Goal: Task Accomplishment & Management: Use online tool/utility

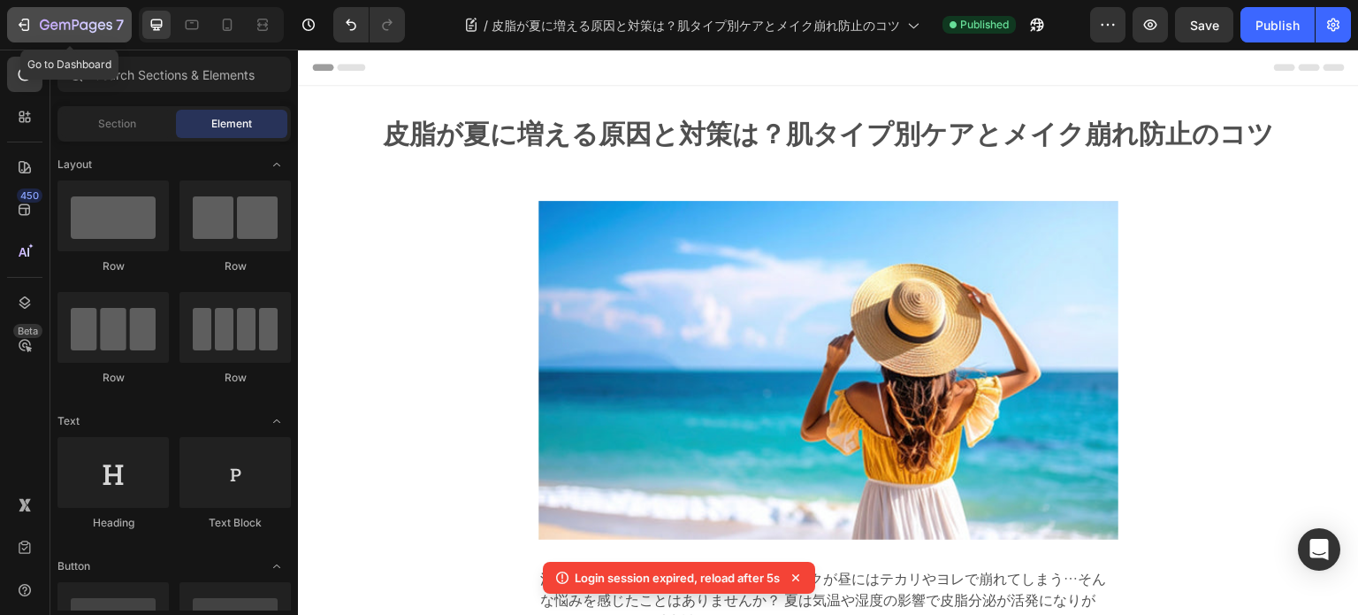
click at [71, 31] on icon "button" at bounding box center [76, 26] width 73 height 15
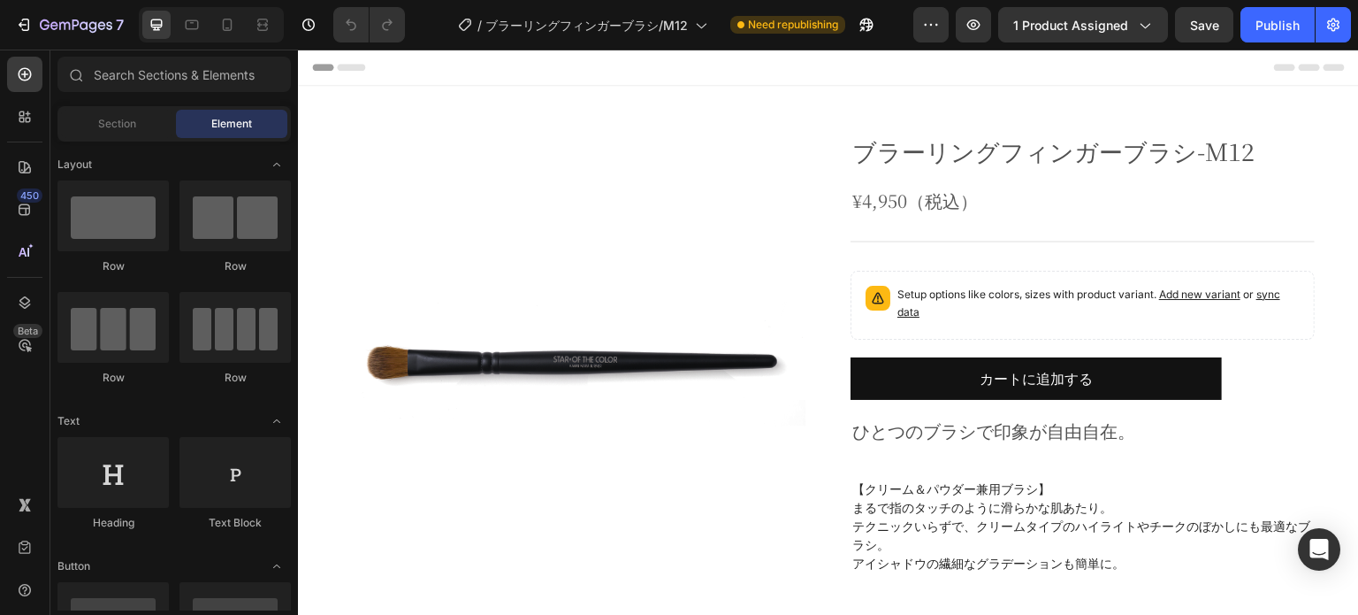
scroll to position [265, 0]
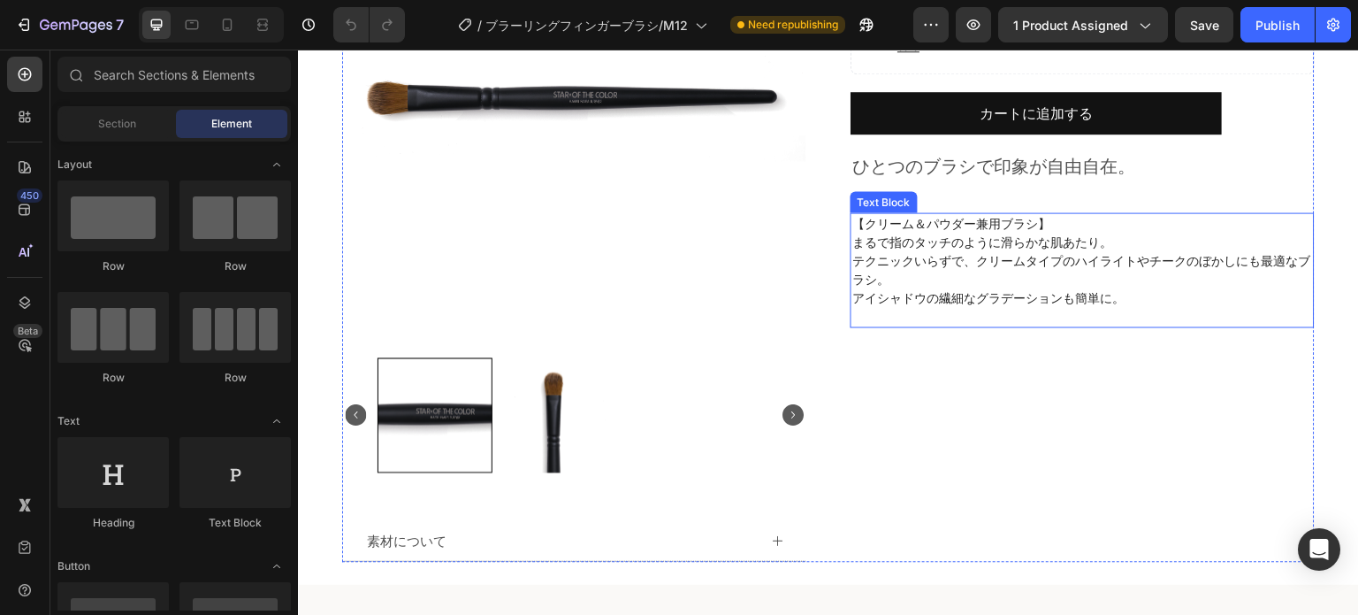
click at [1067, 290] on p "アイシャドウの繊細なグラデーションも簡単に。" at bounding box center [1083, 297] width 461 height 19
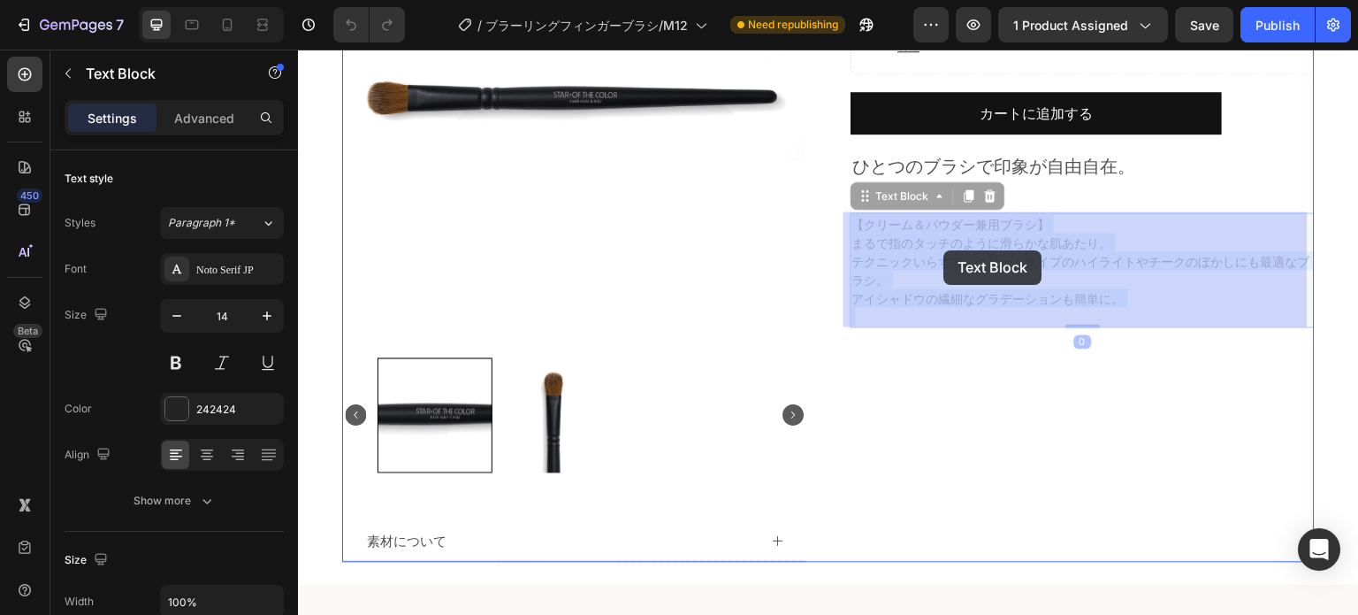
drag, startPoint x: 1134, startPoint y: 298, endPoint x: 936, endPoint y: 249, distance: 204.0
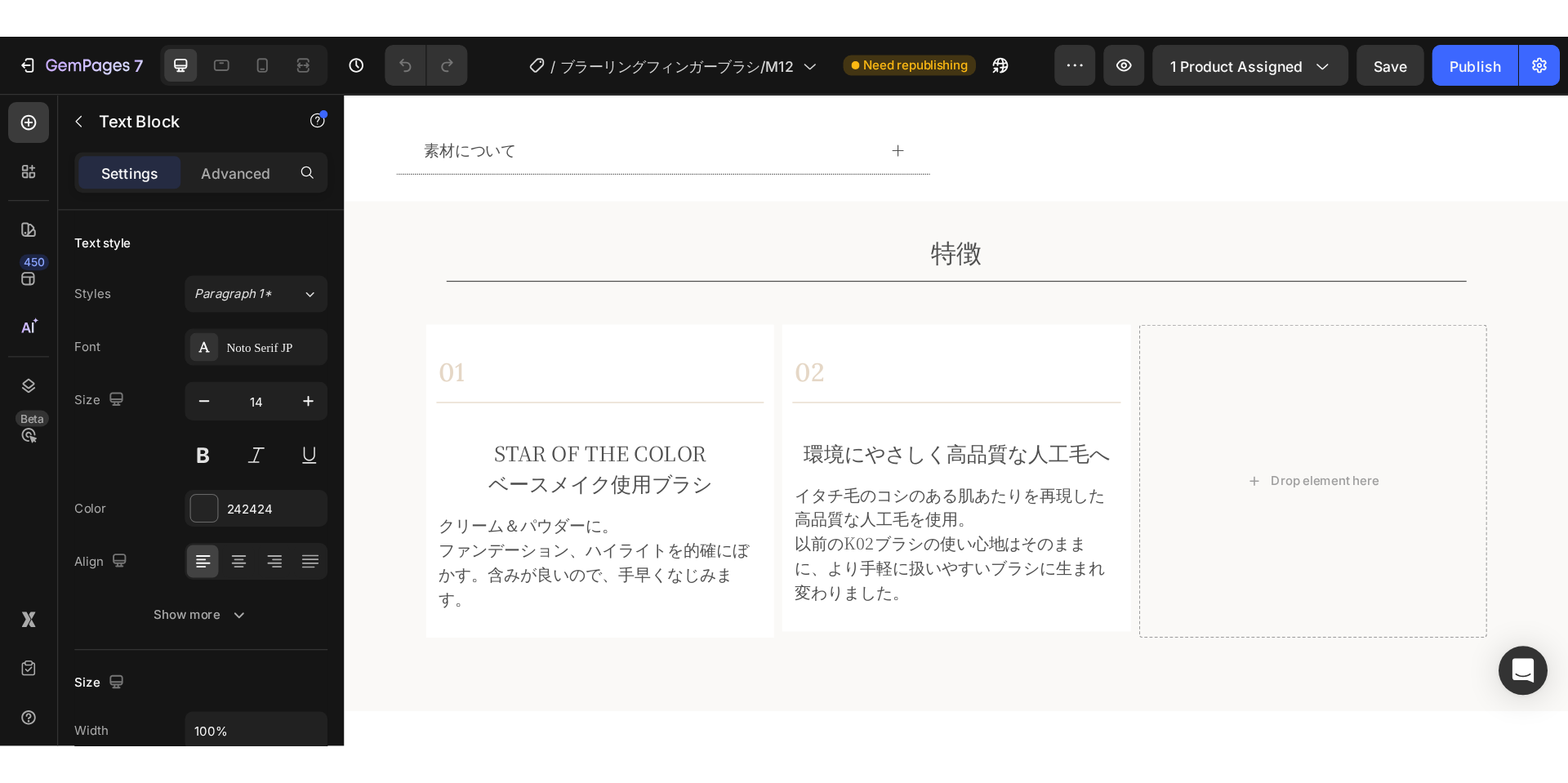
scroll to position [816, 0]
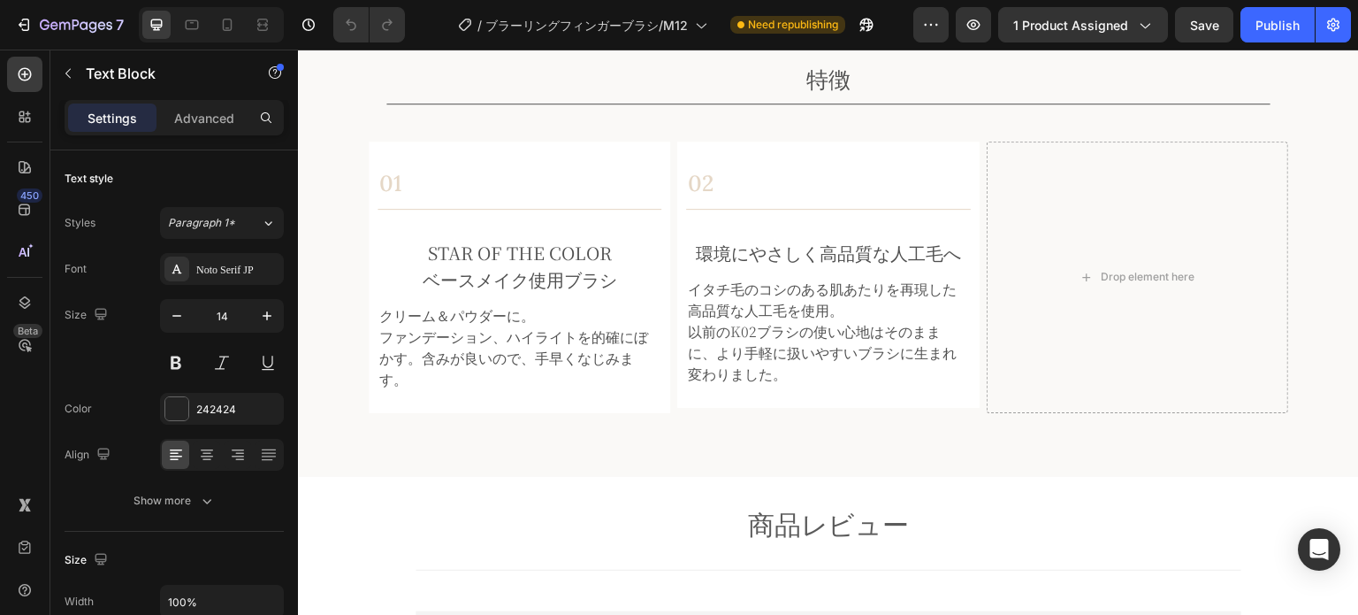
type input "16"
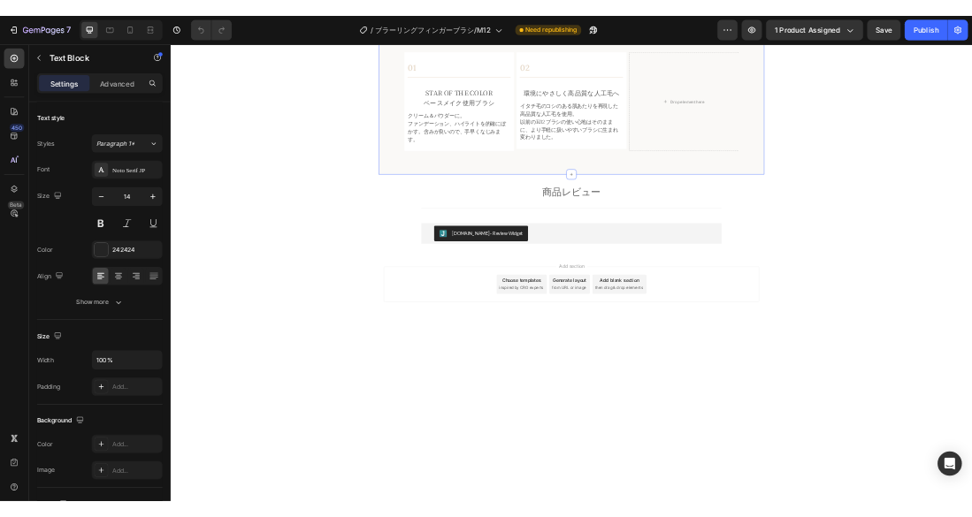
drag, startPoint x: 980, startPoint y: 237, endPoint x: 524, endPoint y: 350, distance: 469.3
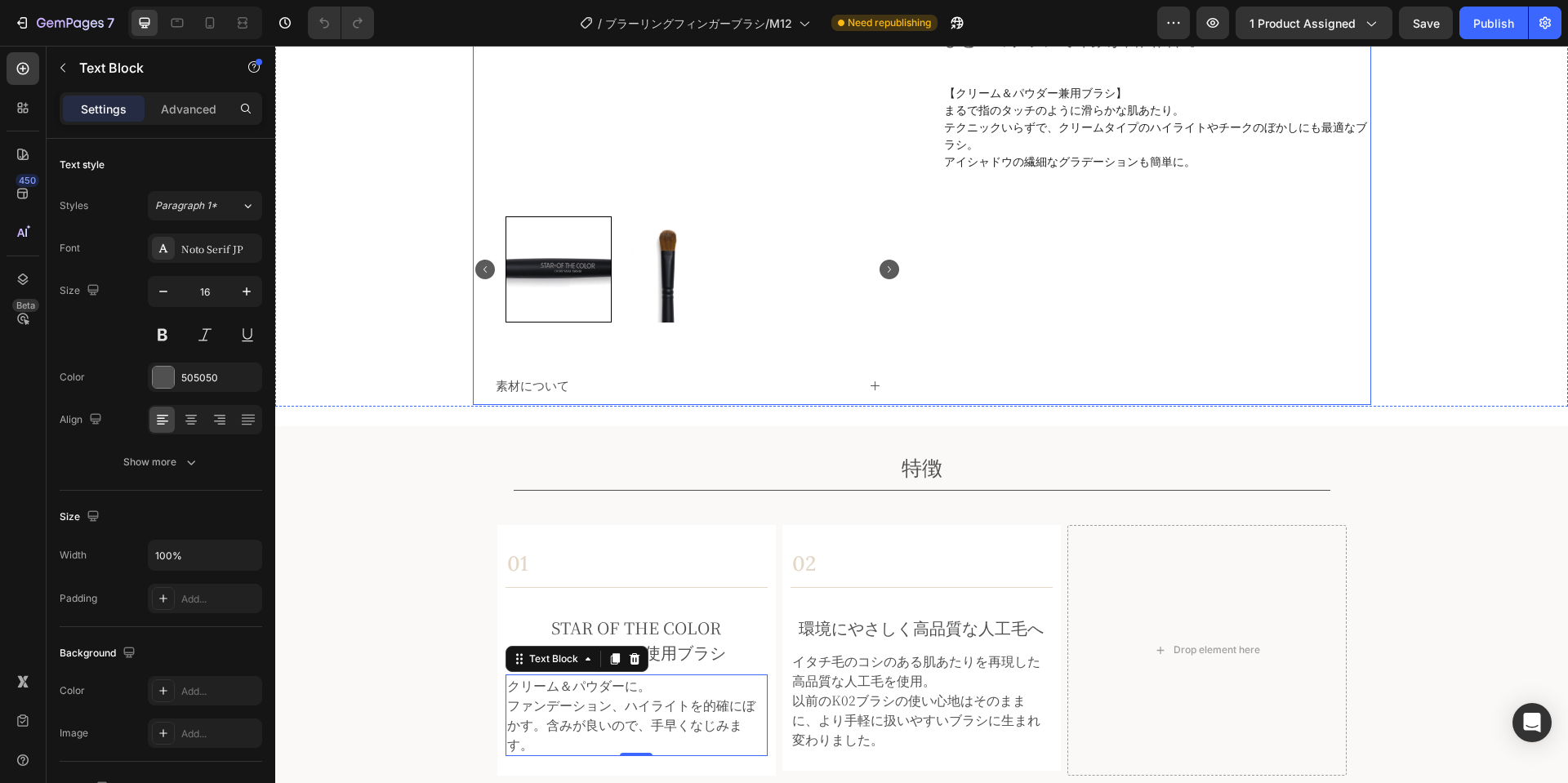
scroll to position [352, 0]
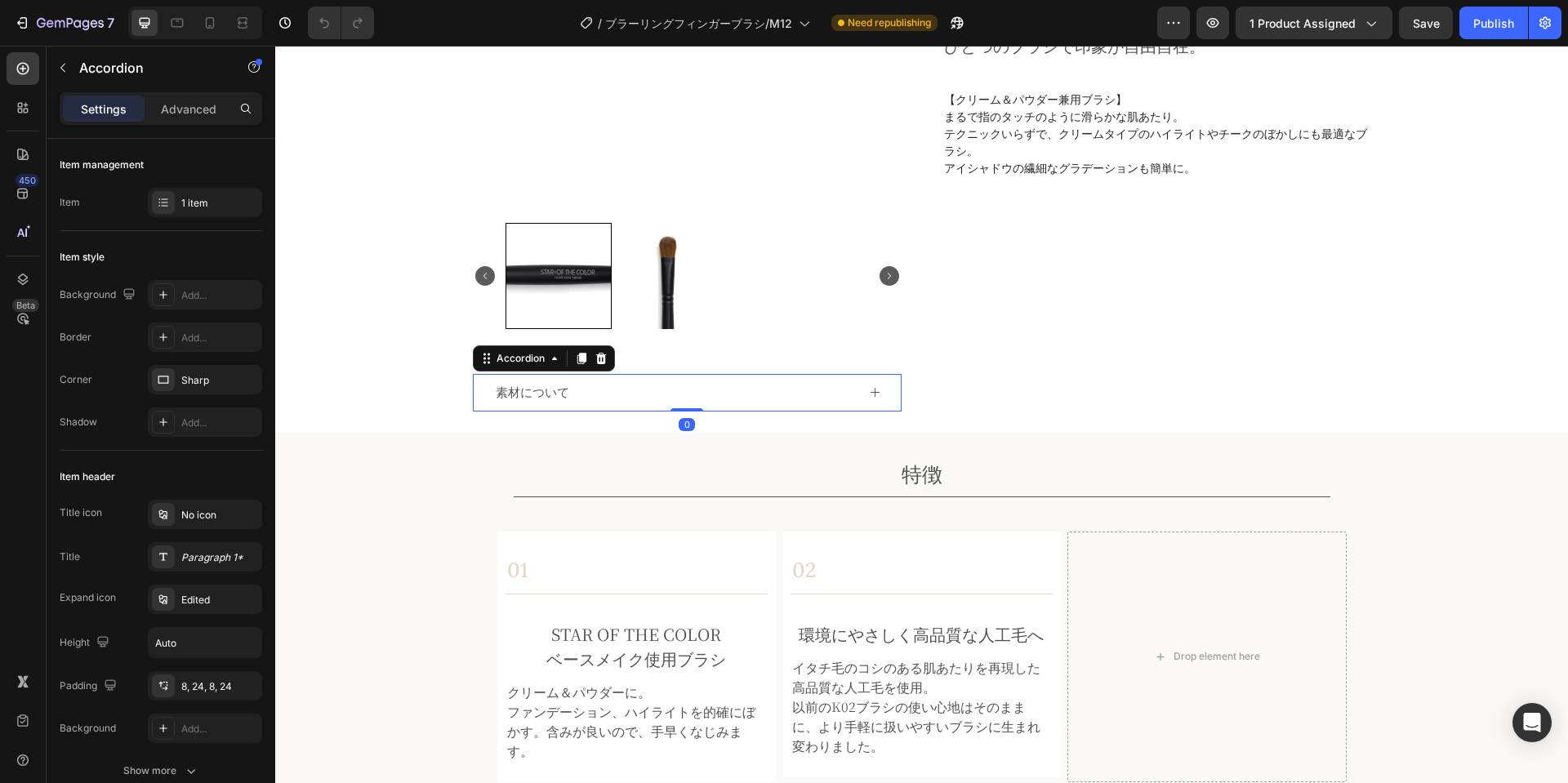
click at [869, 394] on icon at bounding box center [874, 392] width 12 height 12
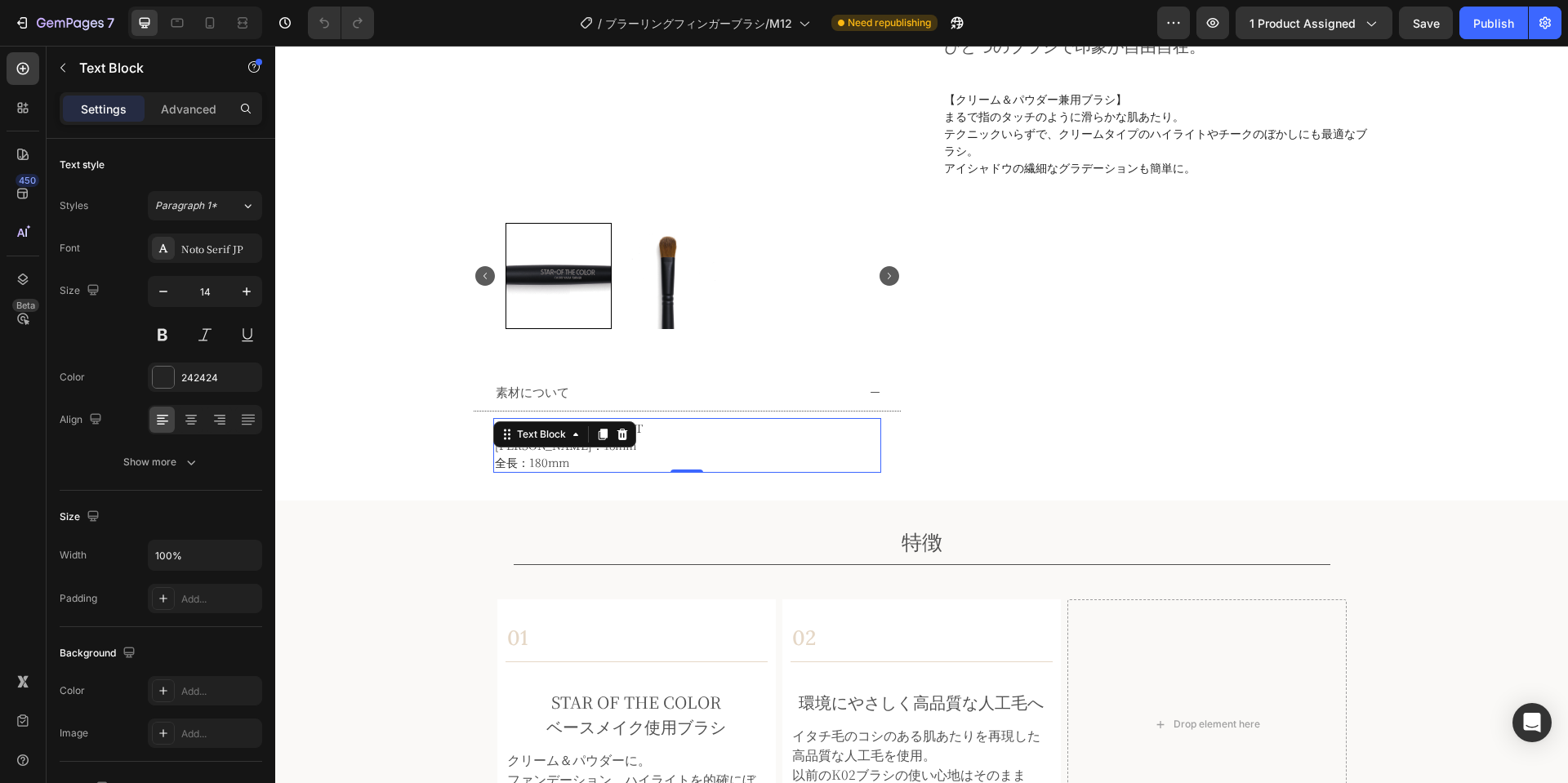
click at [639, 427] on p "素材：素材：イタチ毛調PBT" at bounding box center [687, 428] width 385 height 18
click at [639, 431] on p "素材：素材：イタチ毛調PBT" at bounding box center [687, 428] width 385 height 18
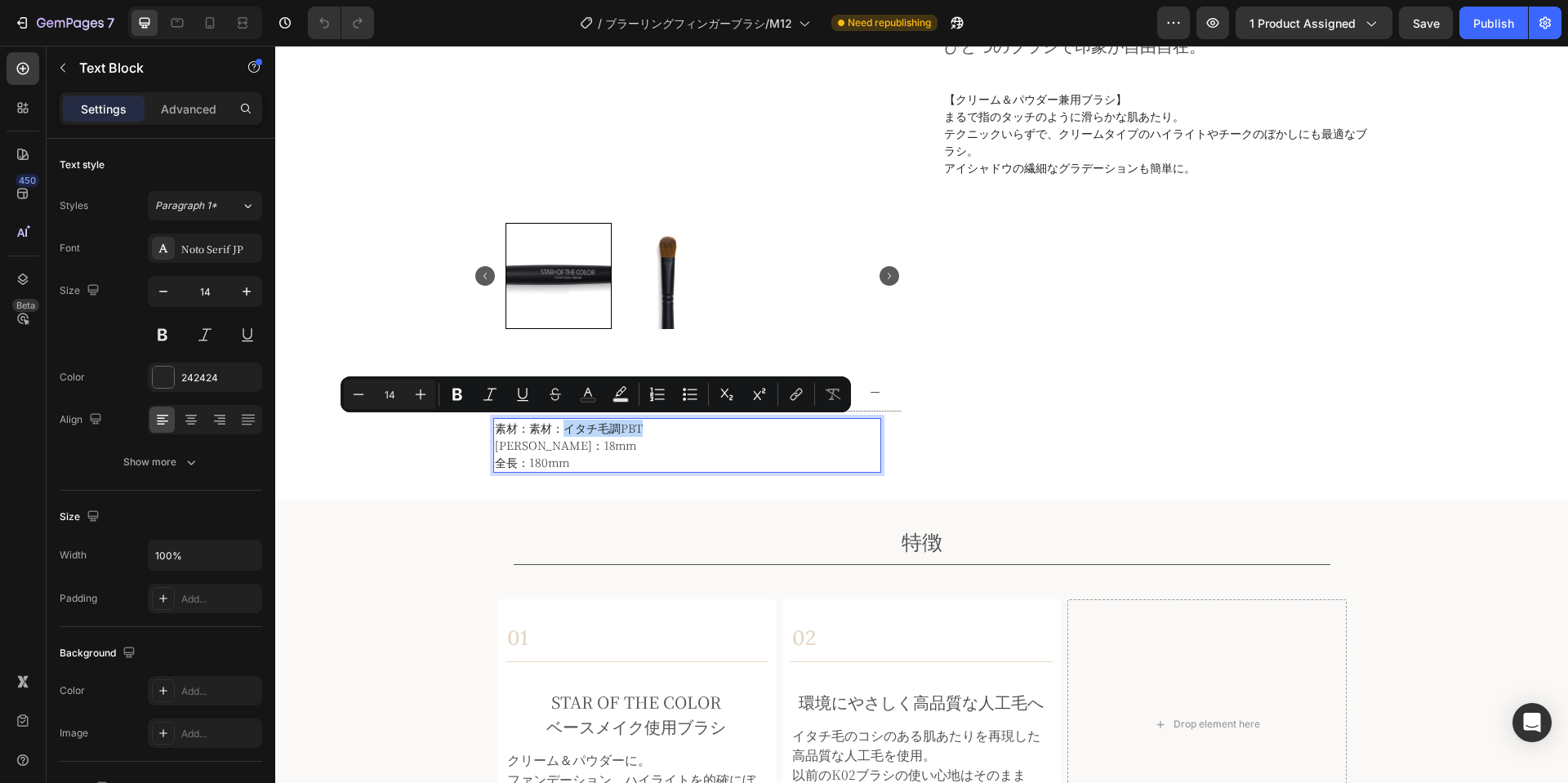
drag, startPoint x: 639, startPoint y: 431, endPoint x: 559, endPoint y: 430, distance: 80.0
click at [559, 430] on p "素材：素材：イタチ毛調PBT" at bounding box center [687, 428] width 385 height 18
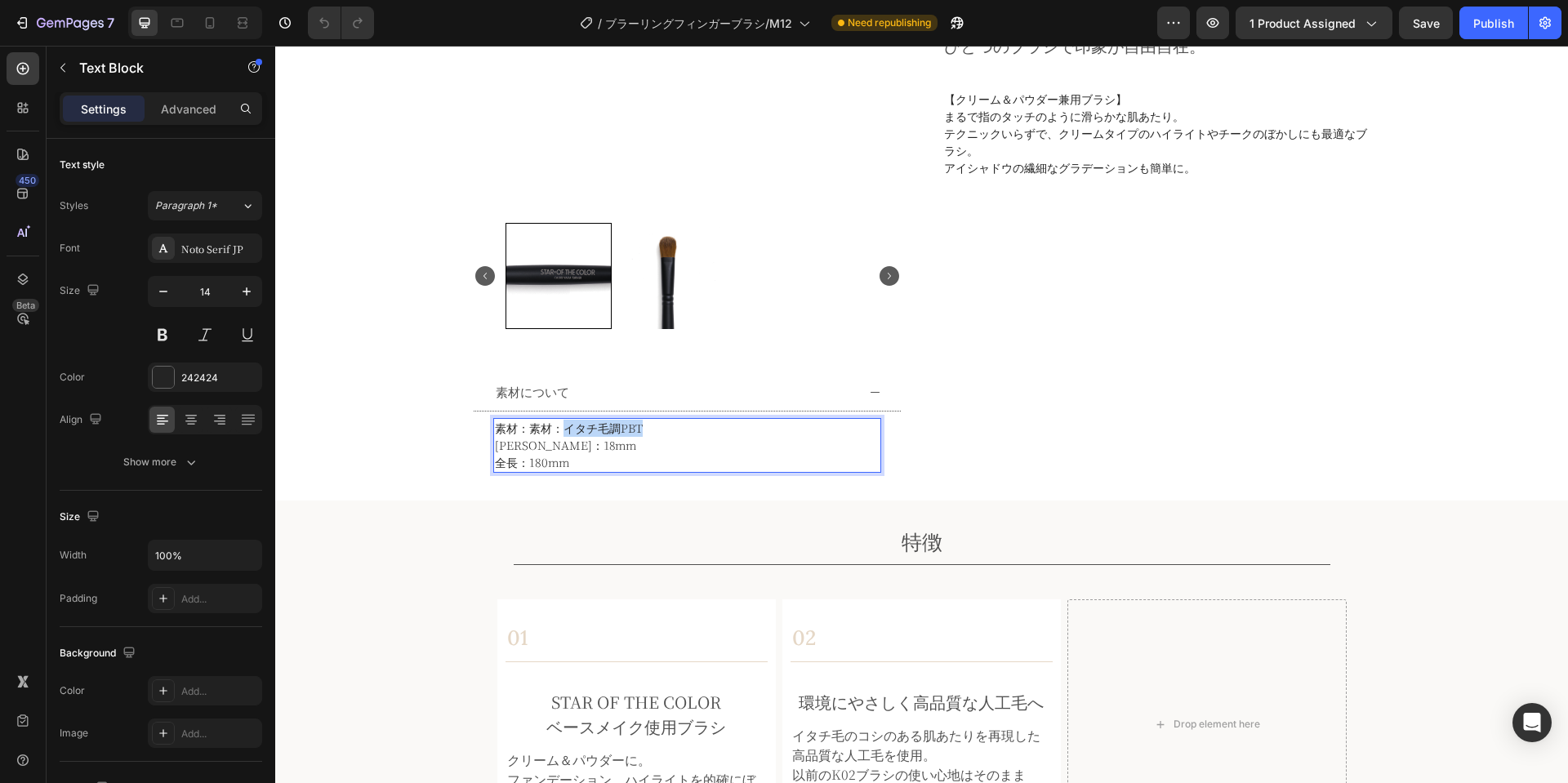
click at [644, 429] on p "素材：素材：イタチ毛調PBT" at bounding box center [687, 428] width 385 height 18
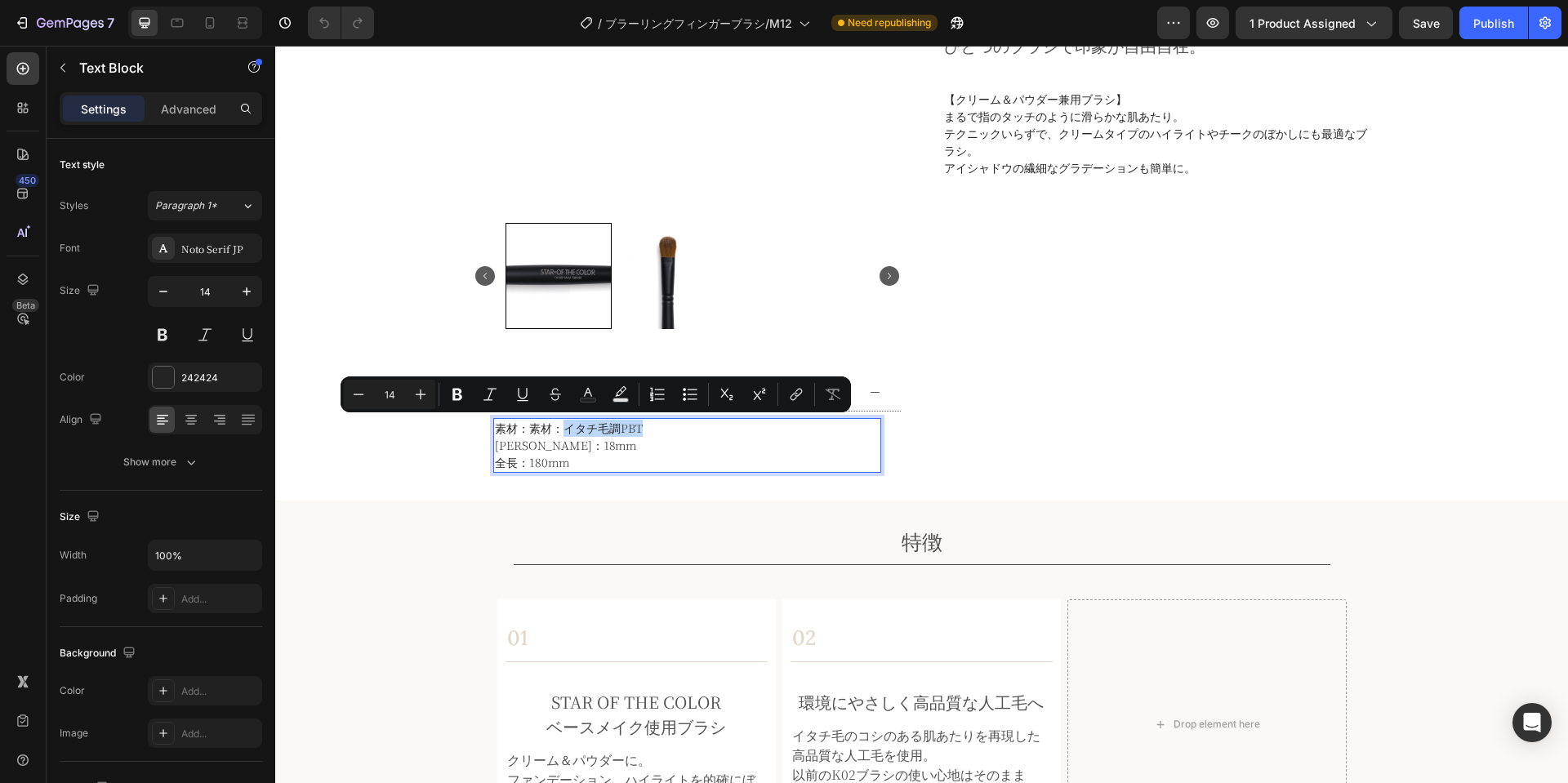
copy p "イタチ毛調PBT"
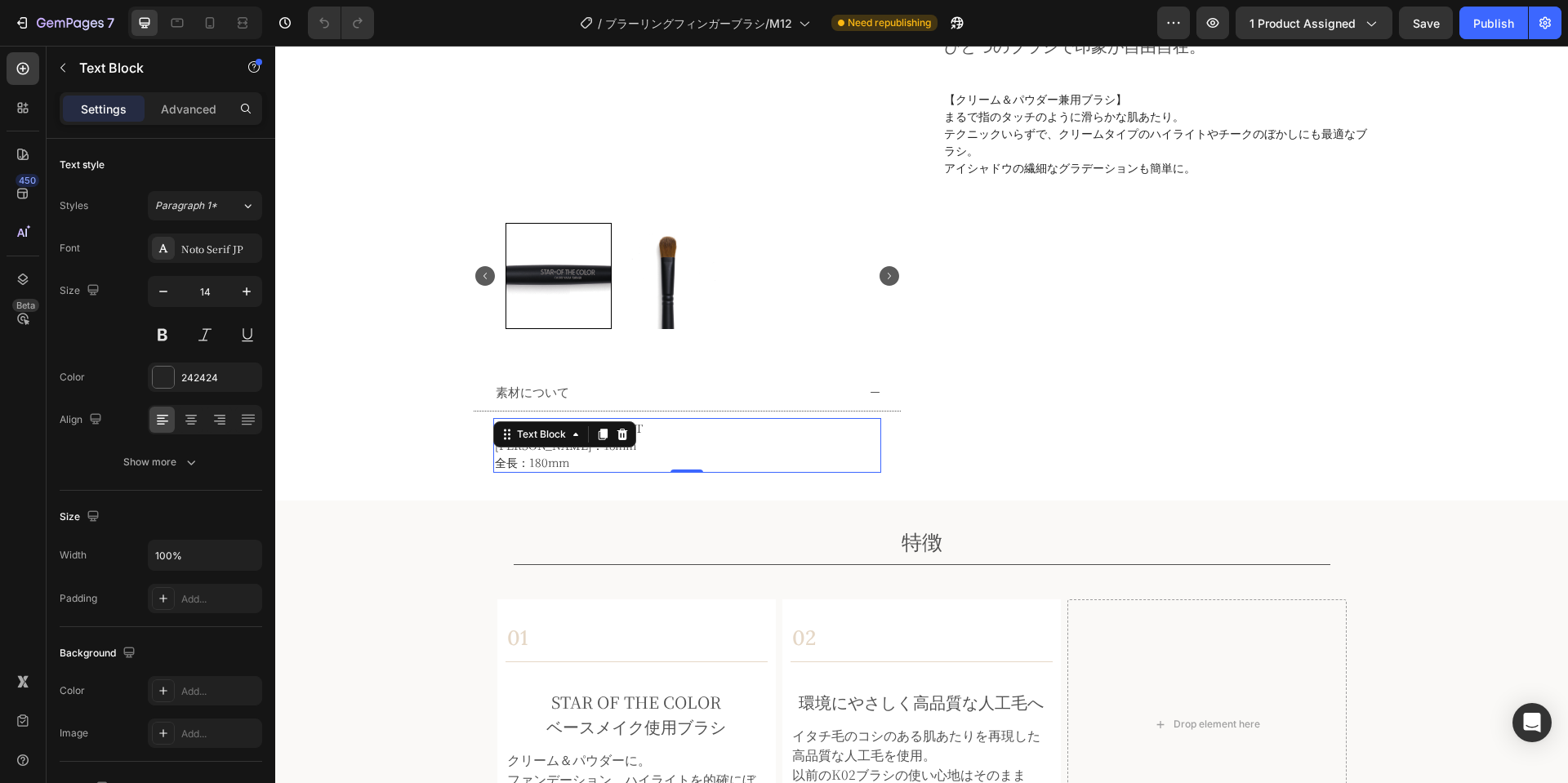
click at [689, 441] on p "[PERSON_NAME]：18mm" at bounding box center [687, 445] width 385 height 18
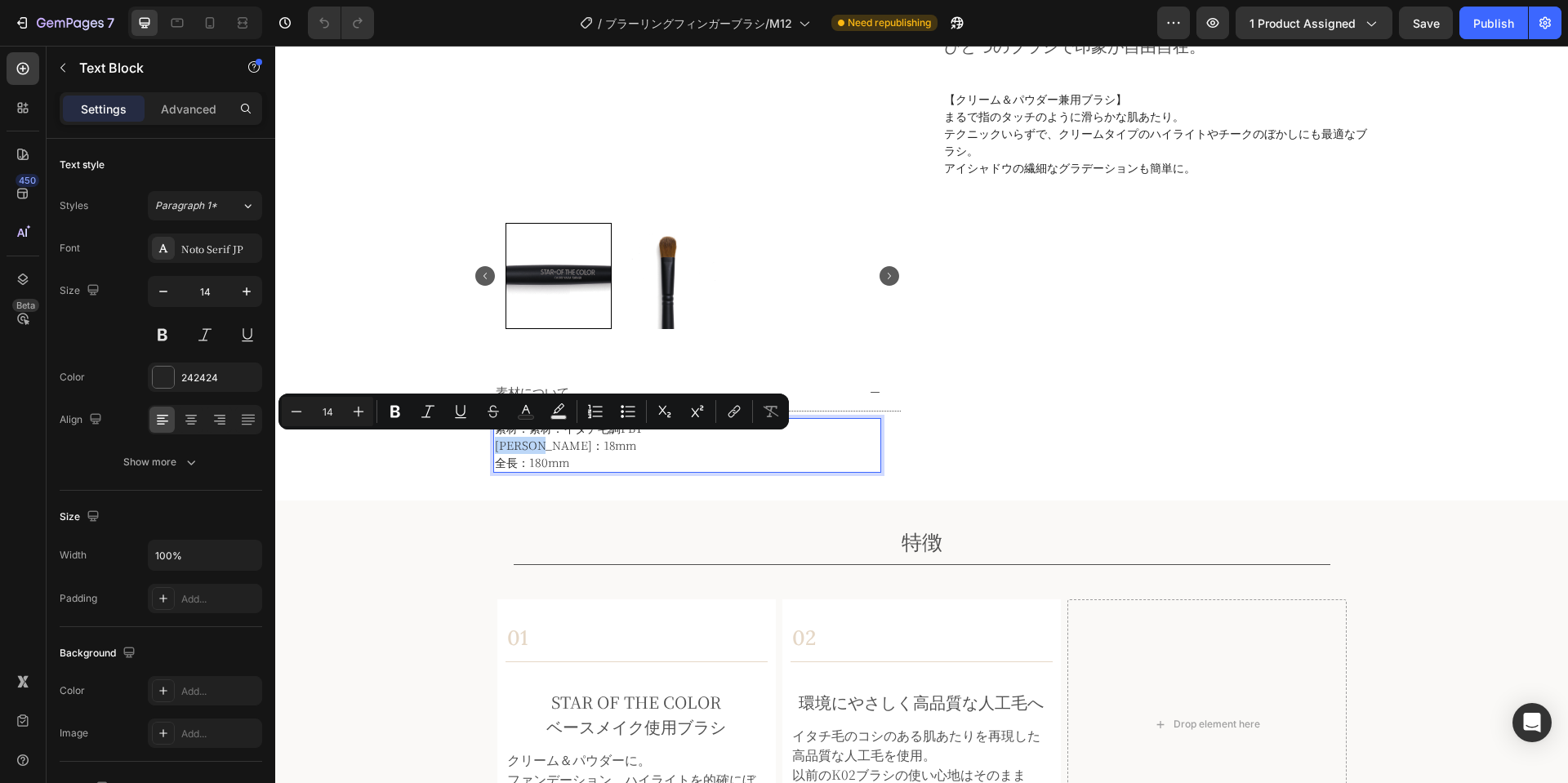
drag, startPoint x: 628, startPoint y: 449, endPoint x: 490, endPoint y: 443, distance: 138.1
click at [495, 443] on p "[PERSON_NAME]：18mm" at bounding box center [687, 445] width 385 height 18
copy p "[PERSON_NAME]：18mm"
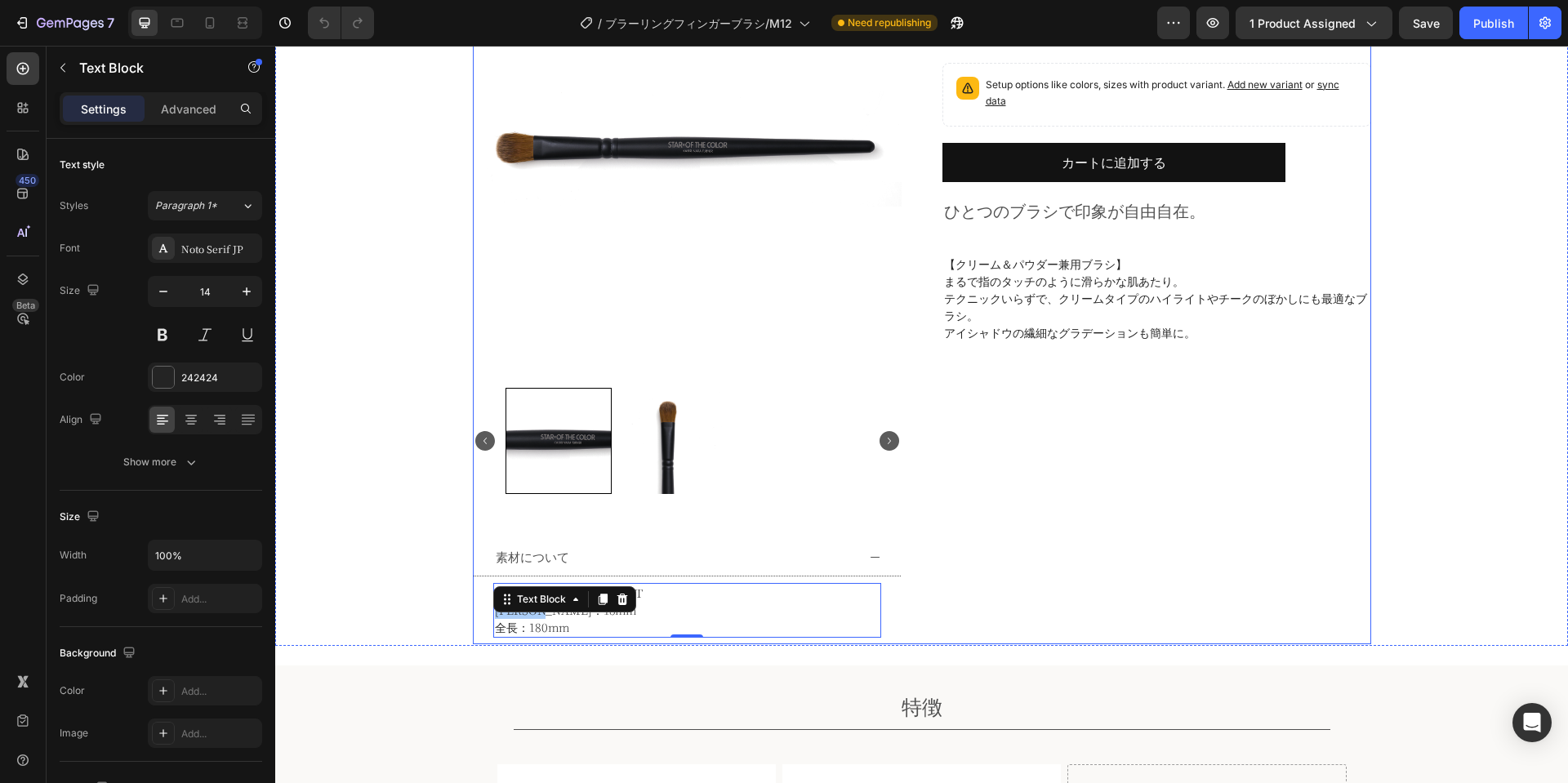
scroll to position [25, 0]
